Goal: Navigation & Orientation: Find specific page/section

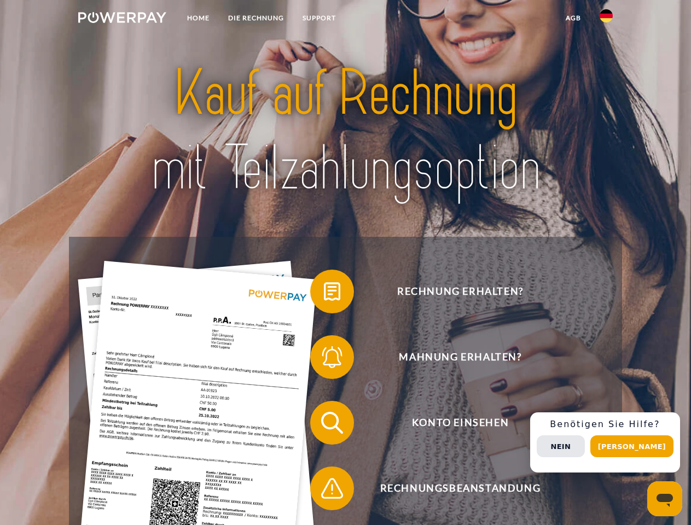
click at [122, 19] on img at bounding box center [122, 17] width 88 height 11
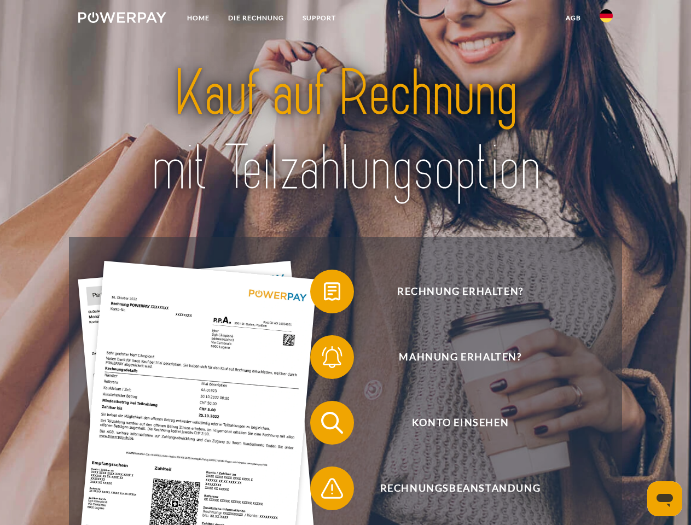
click at [606, 19] on img at bounding box center [605, 15] width 13 height 13
click at [572, 18] on link "agb" at bounding box center [573, 18] width 34 height 20
click at [324, 294] on span at bounding box center [315, 291] width 55 height 55
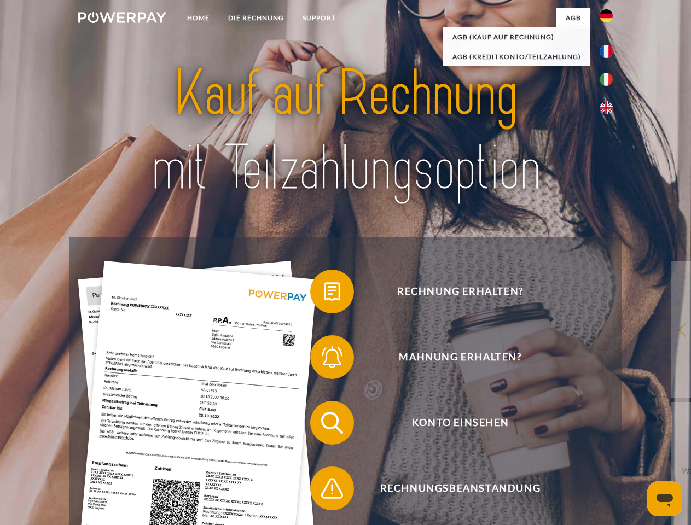
click at [324, 359] on span at bounding box center [315, 357] width 55 height 55
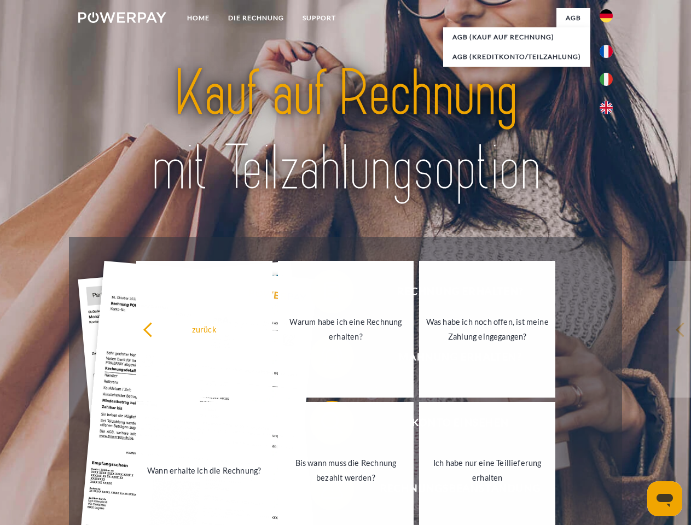
click at [324, 425] on link "Bis wann muss die Rechnung bezahlt werden?" at bounding box center [346, 470] width 136 height 137
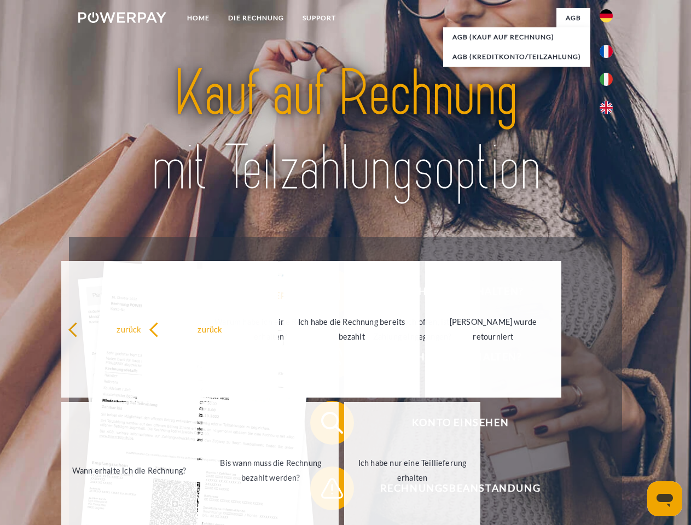
click at [324, 490] on span at bounding box center [315, 488] width 55 height 55
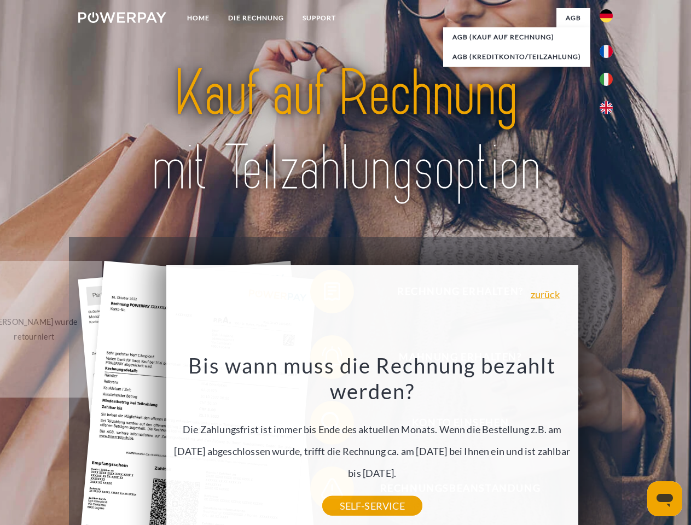
click at [608, 442] on div "Rechnung erhalten? Mahnung erhalten? Konto einsehen" at bounding box center [345, 455] width 552 height 437
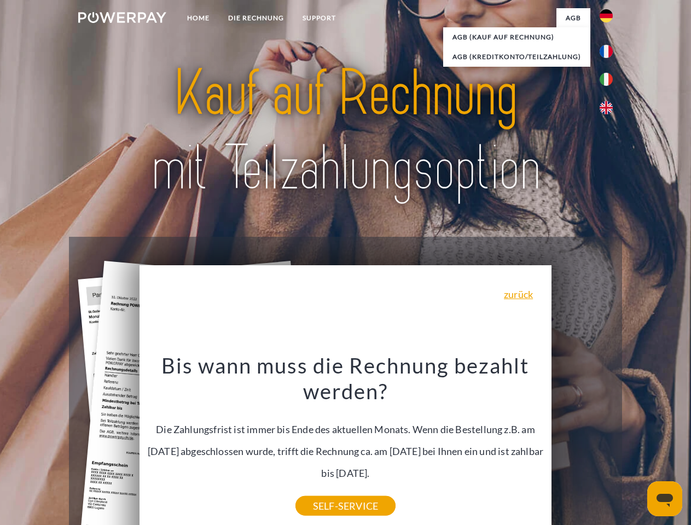
click at [582, 444] on span "Konto einsehen" at bounding box center [460, 423] width 268 height 44
click at [635, 446] on header "Home DIE RECHNUNG SUPPORT" at bounding box center [345, 377] width 691 height 755
